Goal: Task Accomplishment & Management: Use online tool/utility

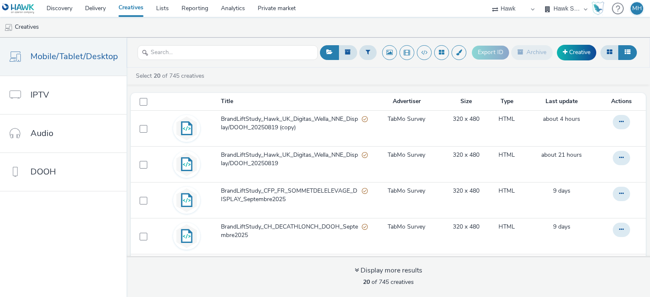
select select "23ac11bc-76f7-45aa-bb6e-913a84dd47ea"
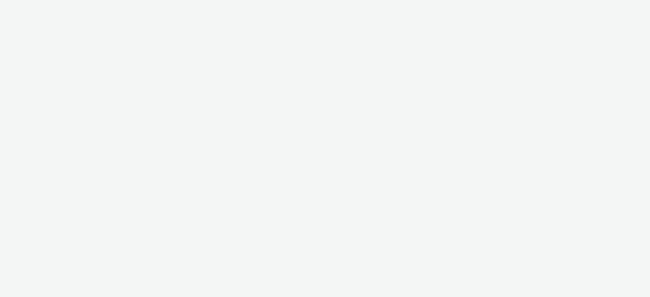
select select "23ac11bc-76f7-45aa-bb6e-913a84dd47ea"
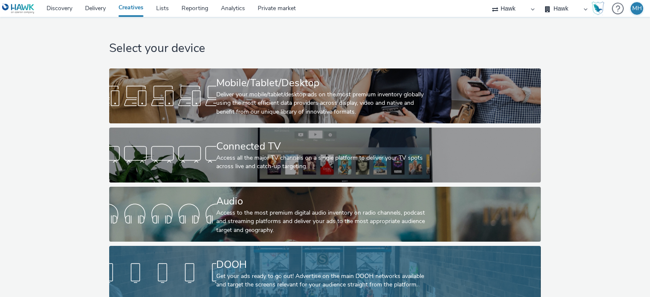
click at [361, 270] on div "DOOH" at bounding box center [323, 265] width 214 height 15
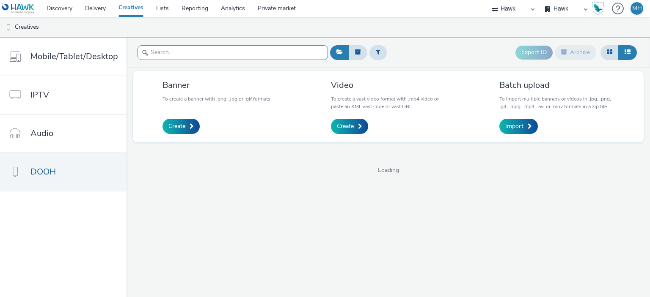
click at [267, 49] on input "text" at bounding box center [232, 52] width 190 height 15
type input "visa"
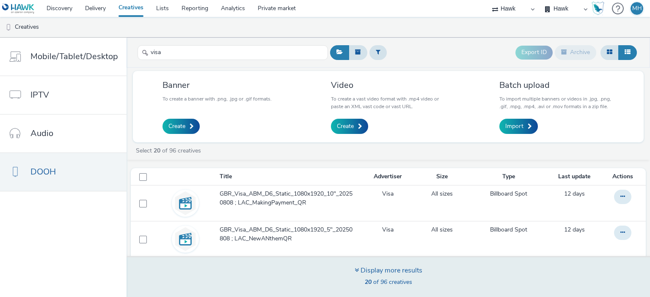
click at [420, 279] on div "20 of 96 creatives" at bounding box center [388, 282] width 68 height 8
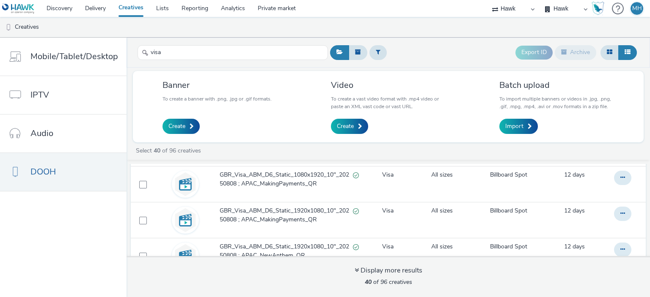
scroll to position [39, 0]
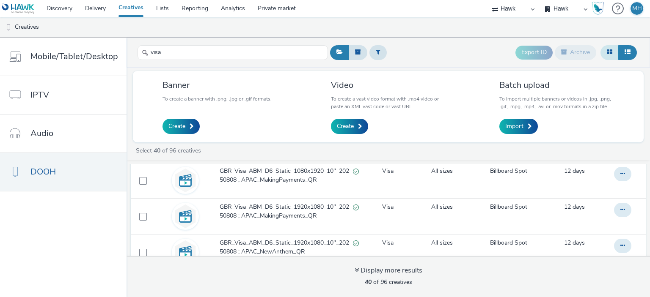
click at [607, 56] on button at bounding box center [609, 52] width 18 height 14
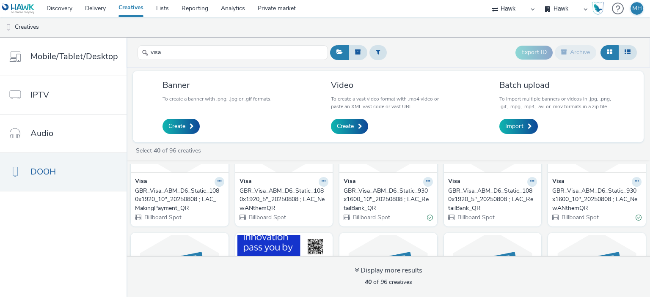
scroll to position [96, 0]
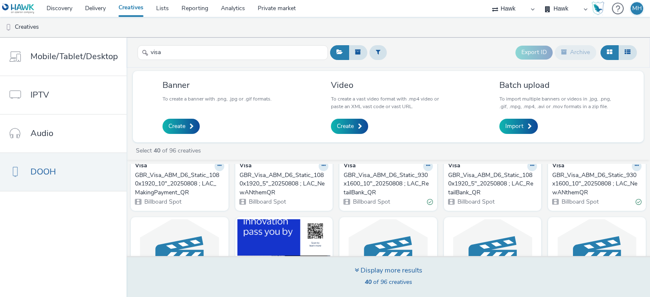
click at [391, 269] on div "Display more results" at bounding box center [388, 271] width 68 height 10
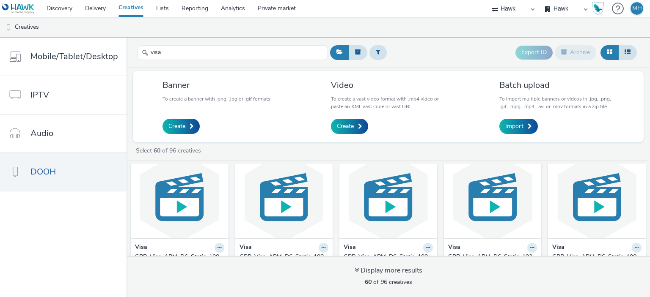
scroll to position [1052, 0]
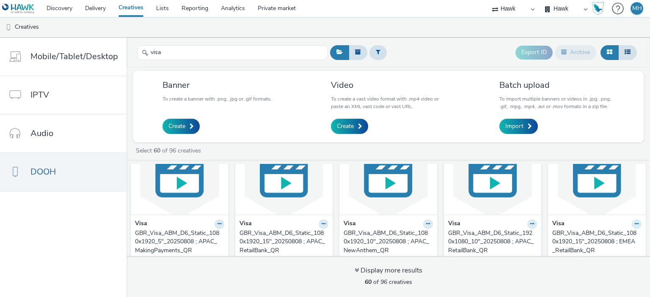
click at [617, 235] on link "Edit" at bounding box center [609, 239] width 63 height 17
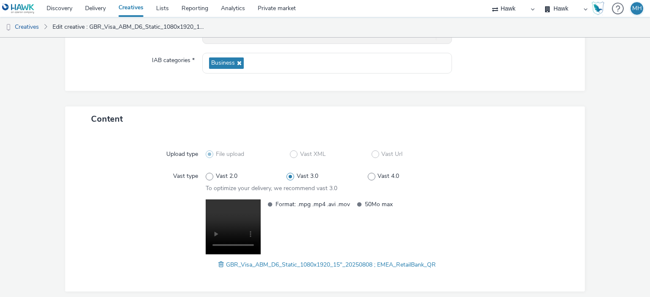
scroll to position [150, 0]
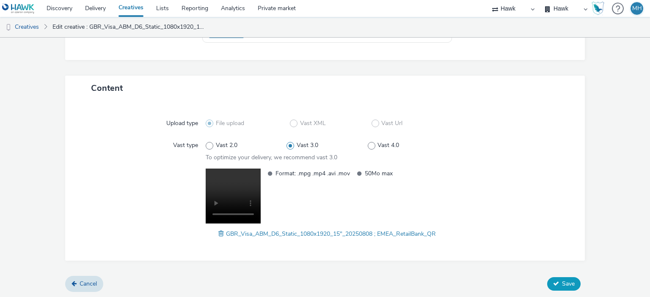
click at [562, 280] on span "Save" at bounding box center [568, 284] width 13 height 8
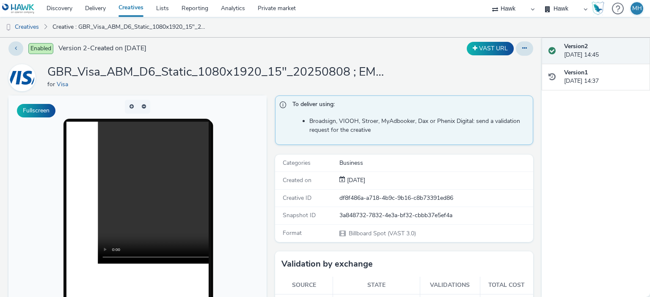
scroll to position [12, 0]
